Goal: Information Seeking & Learning: Learn about a topic

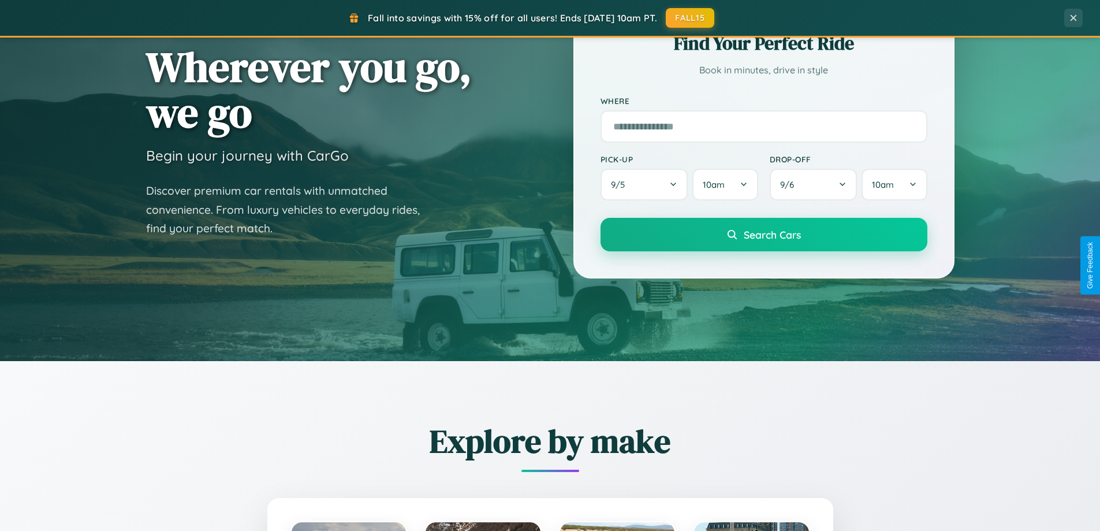
scroll to position [794, 0]
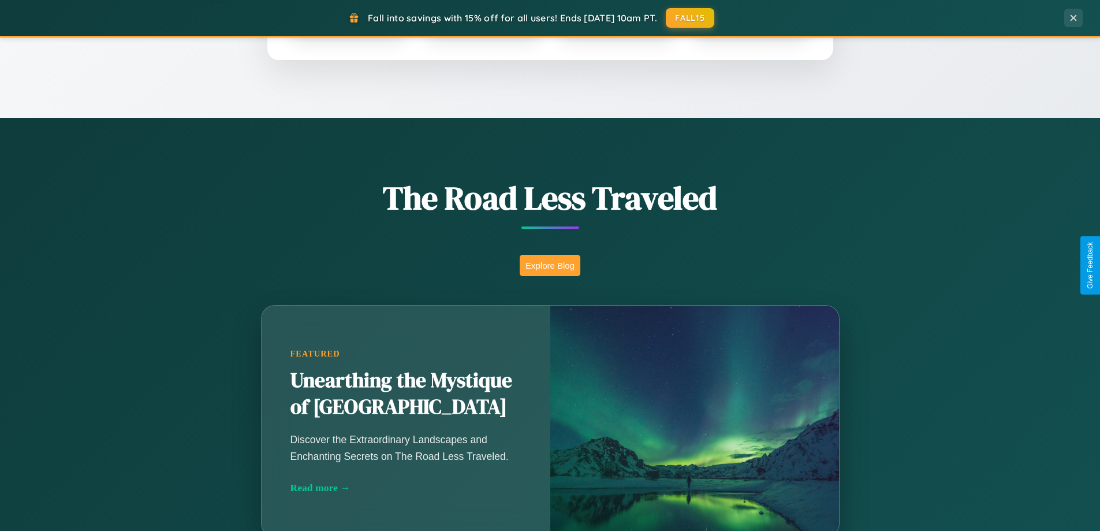
click at [550, 265] on button "Explore Blog" at bounding box center [550, 265] width 61 height 21
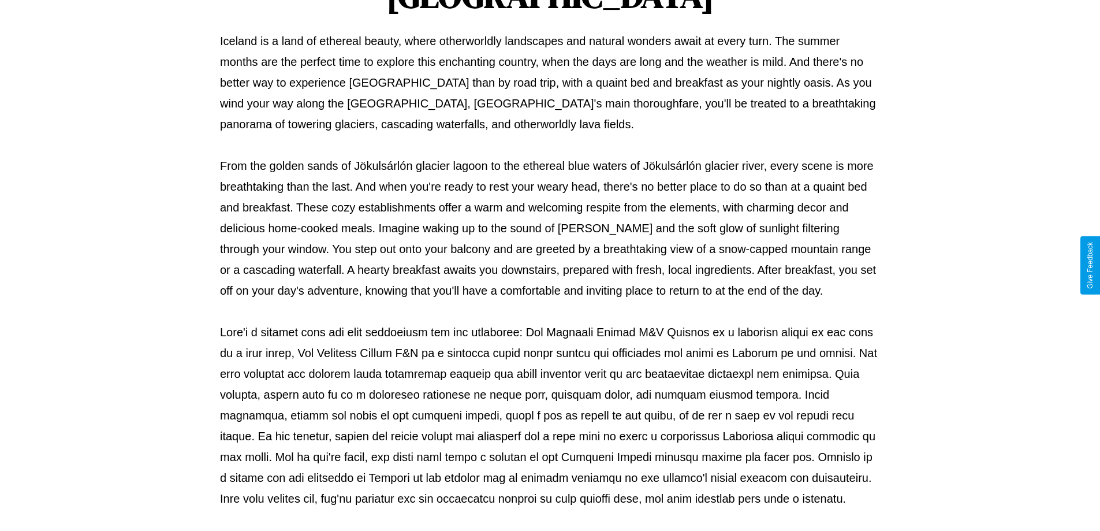
scroll to position [374, 0]
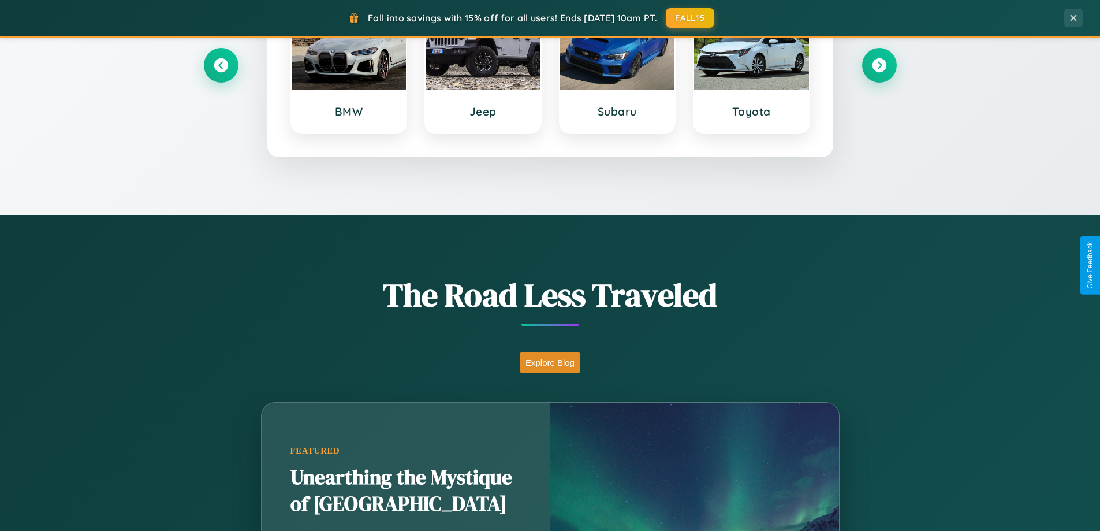
scroll to position [498, 0]
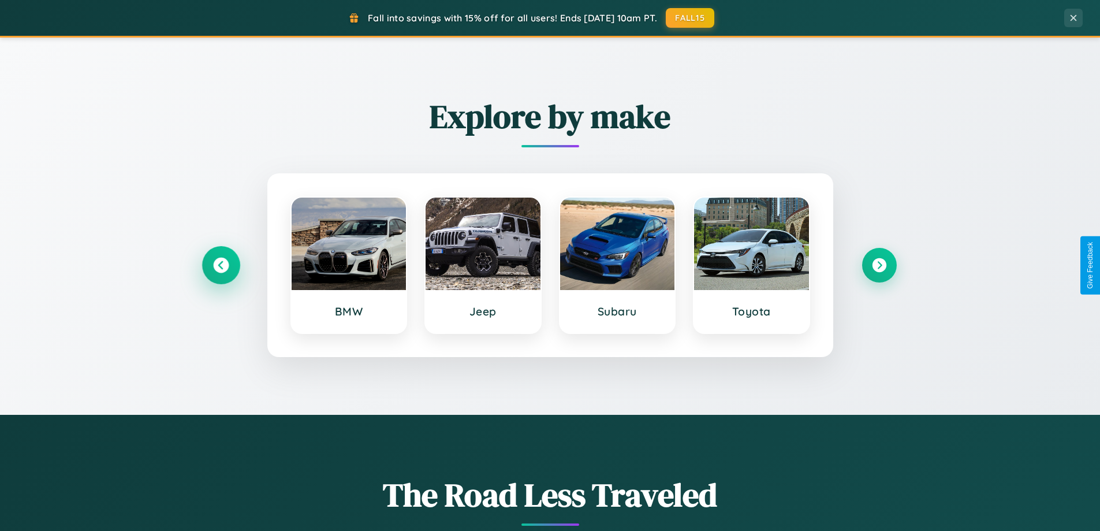
click at [221, 265] on icon at bounding box center [221, 266] width 16 height 16
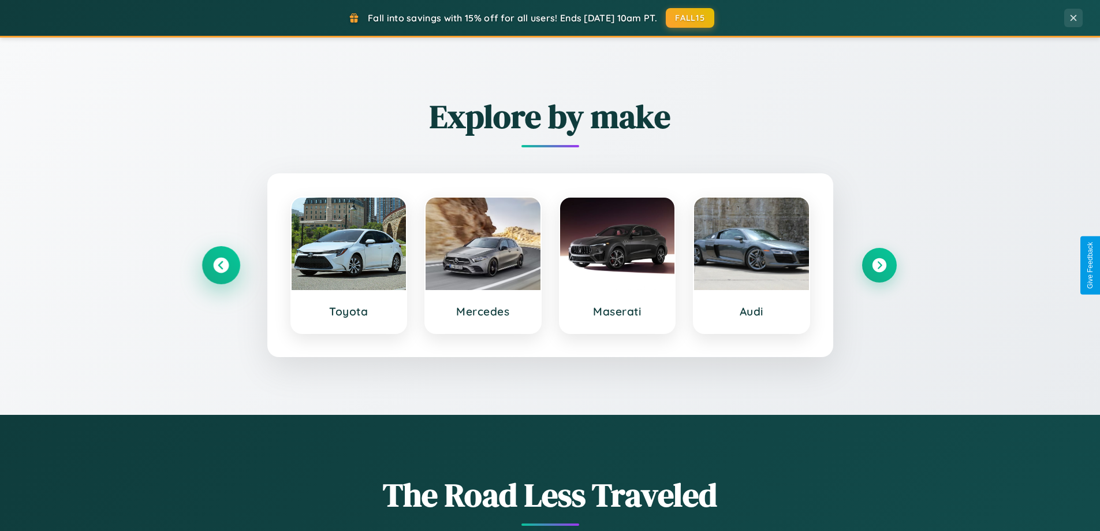
click at [221, 265] on icon at bounding box center [221, 266] width 16 height 16
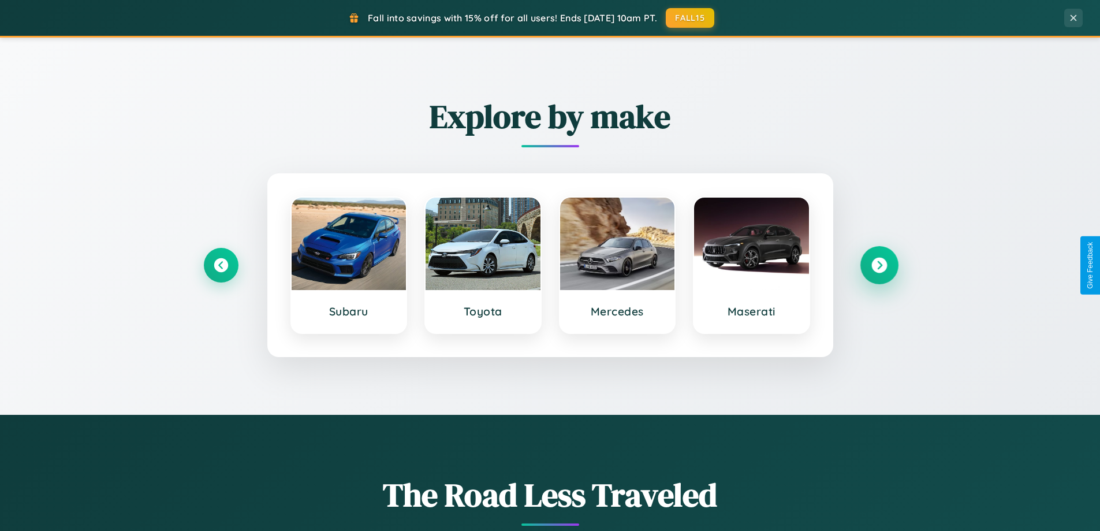
click at [879, 265] on icon at bounding box center [879, 266] width 16 height 16
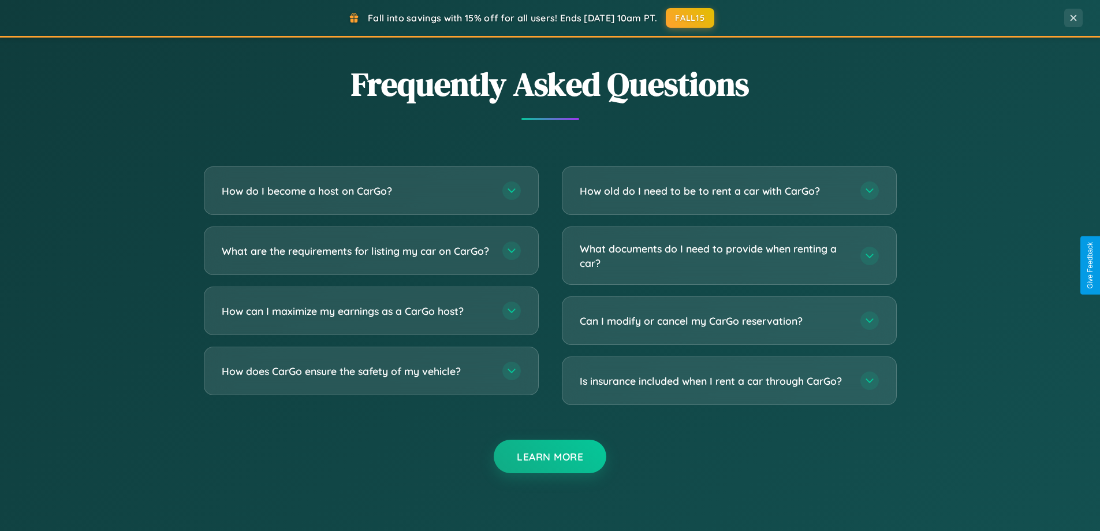
scroll to position [2222, 0]
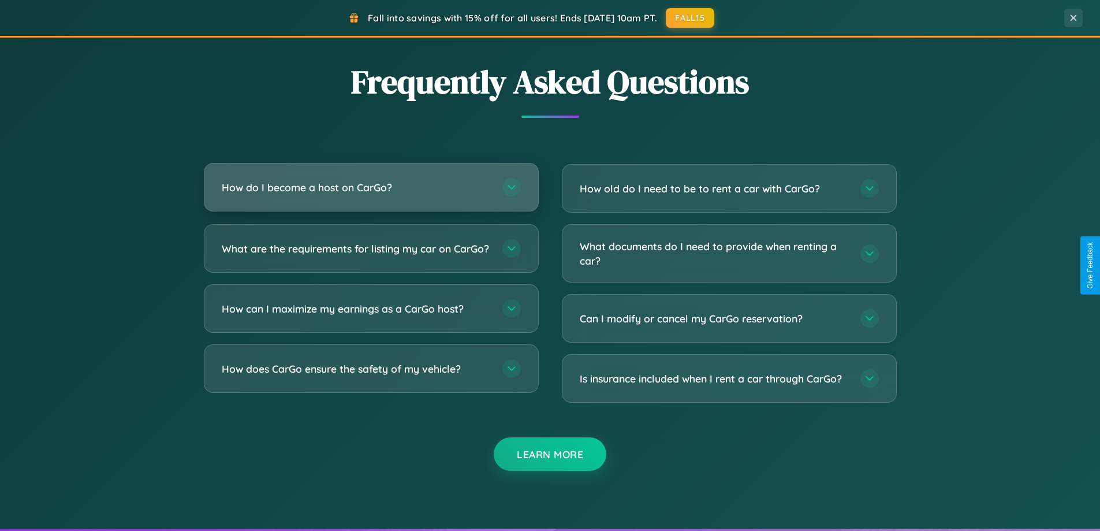
click at [371, 187] on h3 "How do I become a host on CarGo?" at bounding box center [356, 187] width 269 height 14
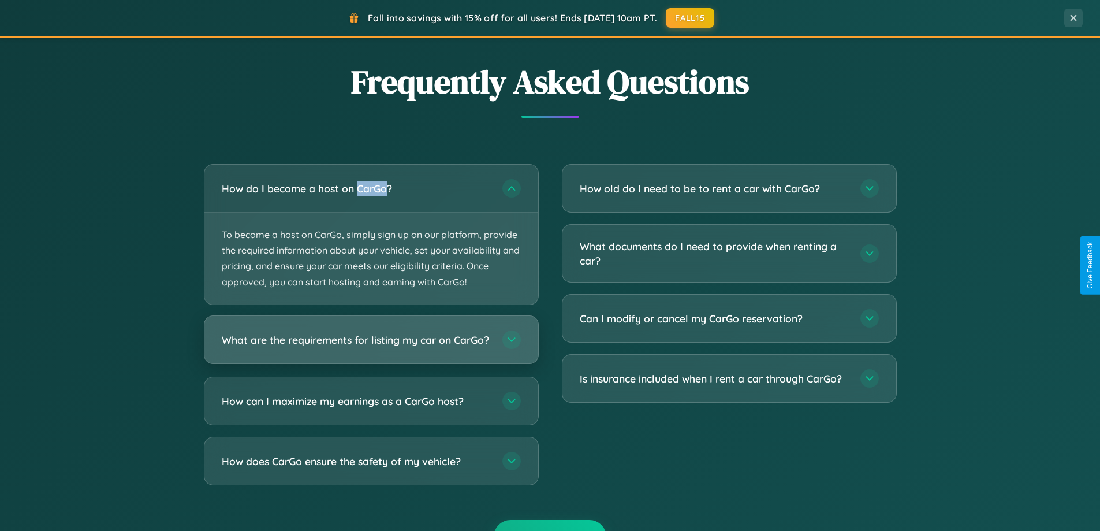
click at [371, 345] on h3 "What are the requirements for listing my car on CarGo?" at bounding box center [356, 339] width 269 height 14
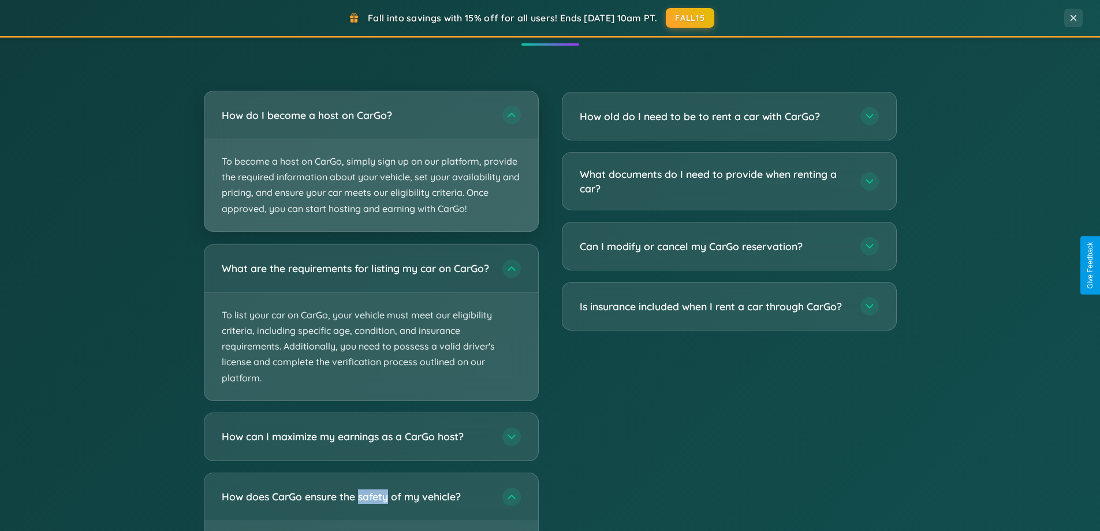
click at [371, 162] on p "To become a host on CarGo, simply sign up on our platform, provide the required…" at bounding box center [371, 185] width 334 height 92
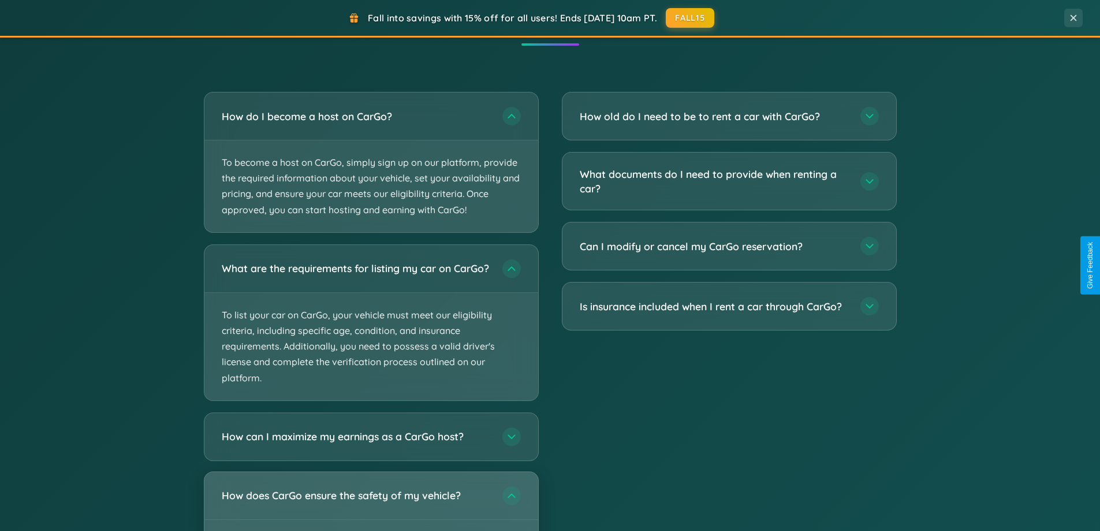
click at [371, 502] on h3 "How does CarGo ensure the safety of my vehicle?" at bounding box center [356, 495] width 269 height 14
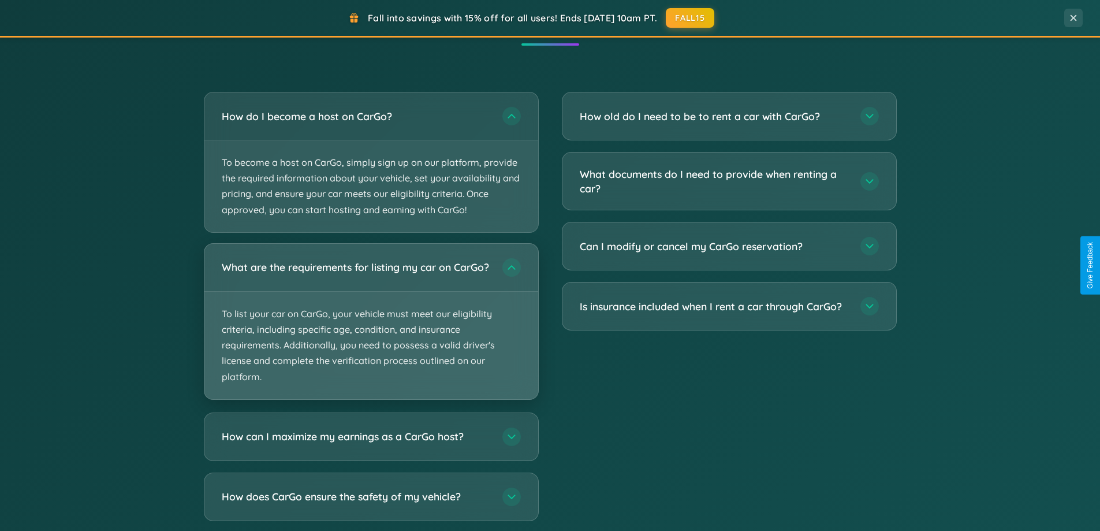
click at [371, 326] on p "To list your car on CarGo, your vehicle must meet our eligibility criteria, inc…" at bounding box center [371, 345] width 334 height 107
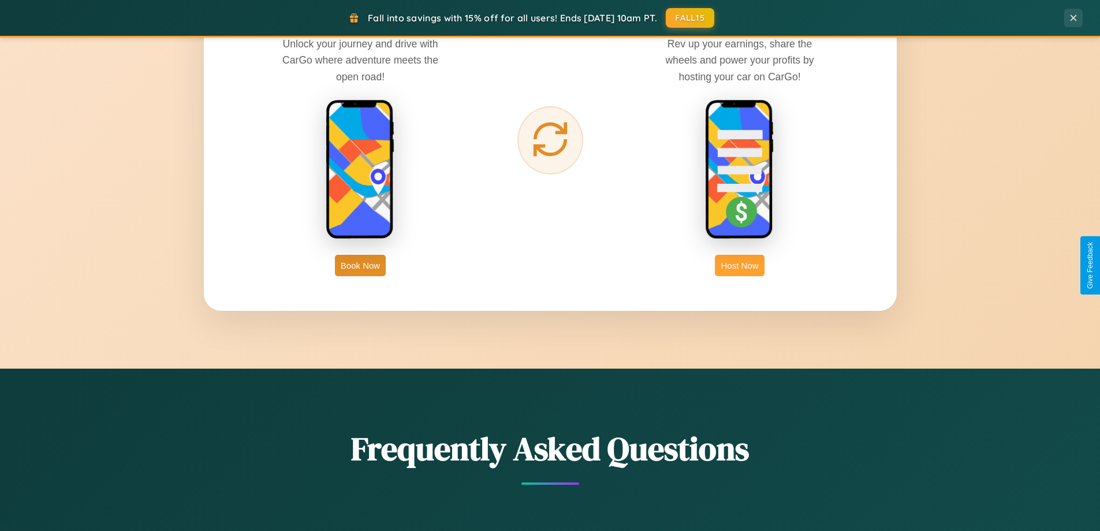
click at [740, 265] on button "Host Now" at bounding box center [739, 265] width 49 height 21
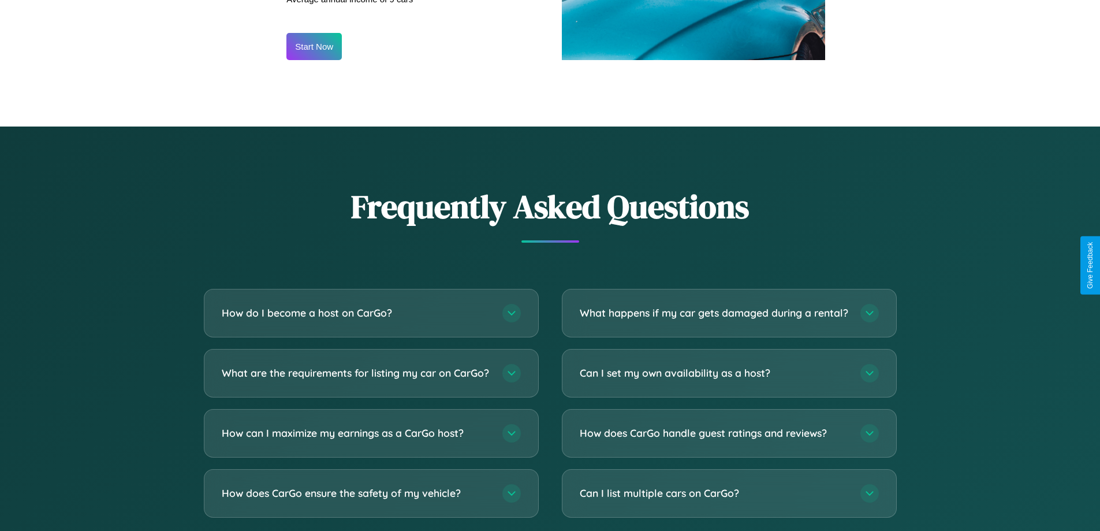
scroll to position [1561, 0]
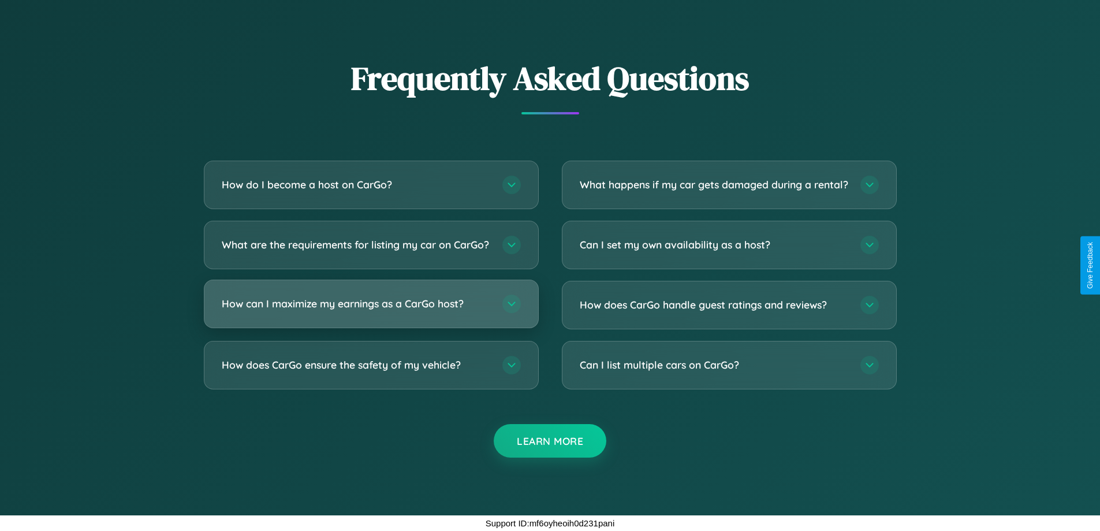
click at [371, 304] on h3 "How can I maximize my earnings as a CarGo host?" at bounding box center [356, 303] width 269 height 14
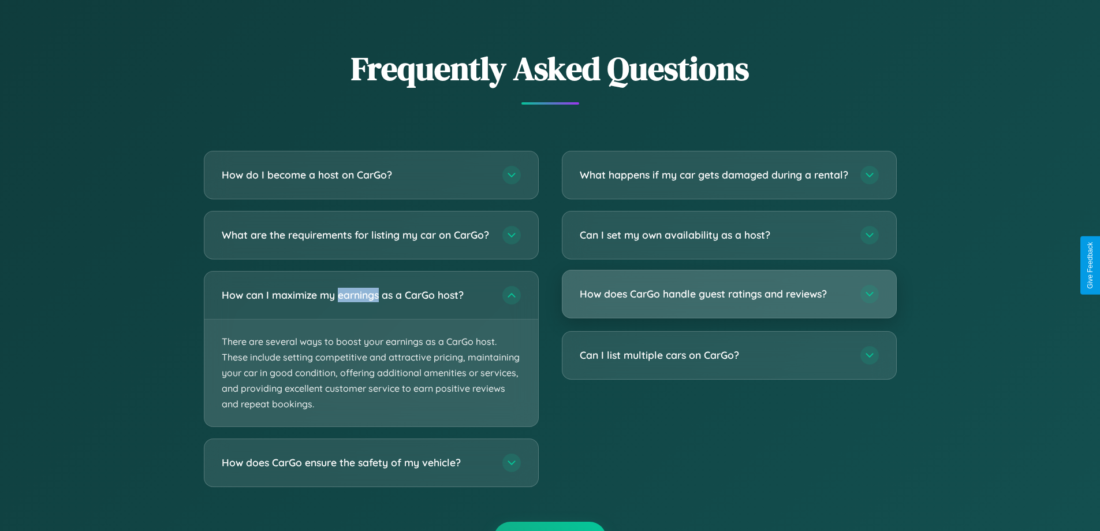
click at [729, 301] on h3 "How does CarGo handle guest ratings and reviews?" at bounding box center [714, 293] width 269 height 14
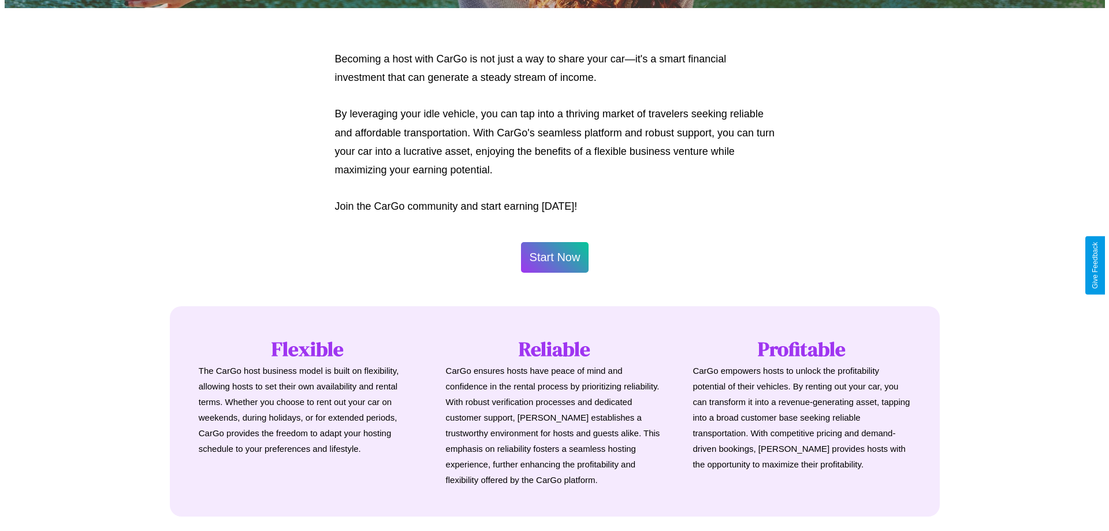
scroll to position [558, 0]
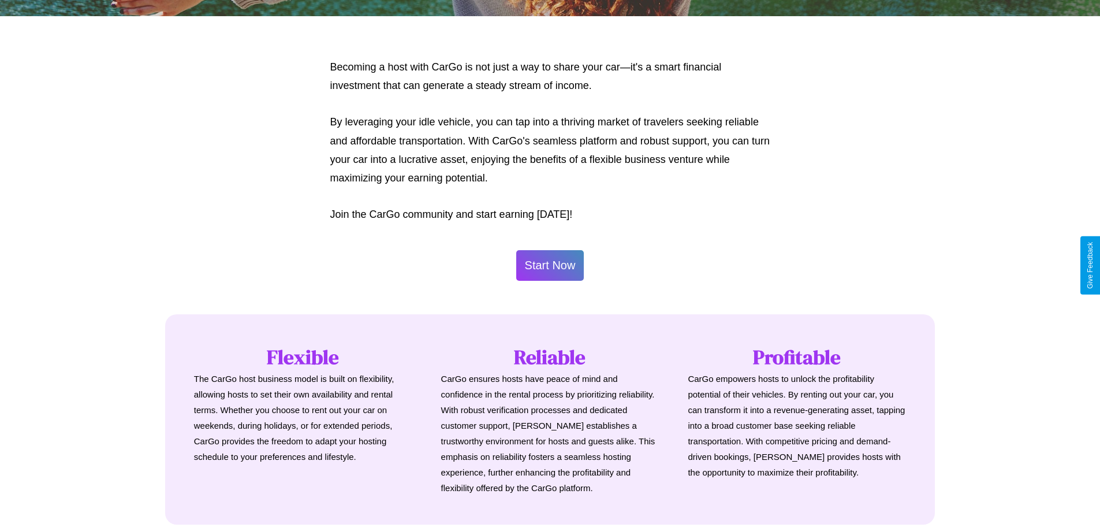
click at [550, 265] on button "Start Now" at bounding box center [550, 265] width 68 height 31
